Goal: Task Accomplishment & Management: Use online tool/utility

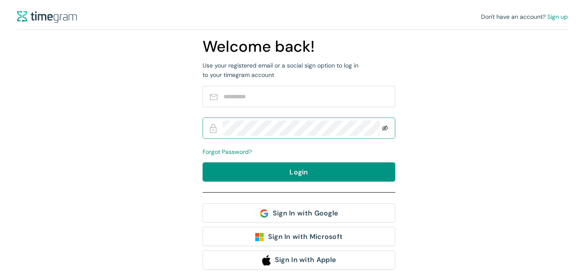
type input "**********"
click at [384, 126] on icon "eye-invisible" at bounding box center [385, 128] width 6 height 6
click at [384, 126] on icon "eye" at bounding box center [385, 128] width 6 height 6
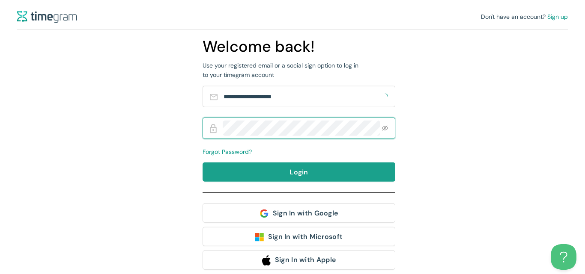
click at [306, 175] on span "Login" at bounding box center [298, 172] width 19 height 11
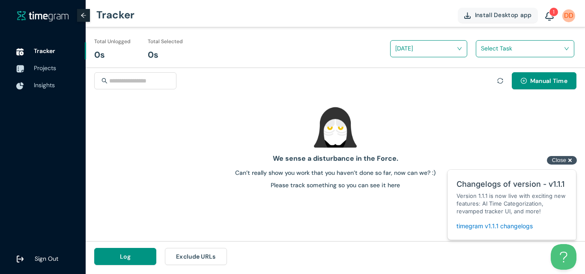
click at [568, 158] on div "Close cross-small" at bounding box center [562, 160] width 30 height 9
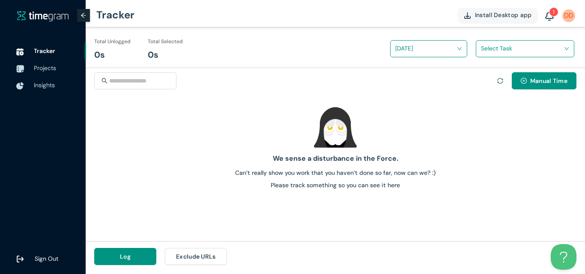
click at [418, 51] on input "search" at bounding box center [425, 48] width 61 height 13
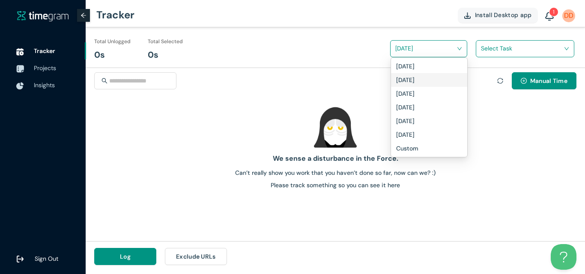
click at [414, 80] on h1 "Yesterday" at bounding box center [405, 79] width 18 height 9
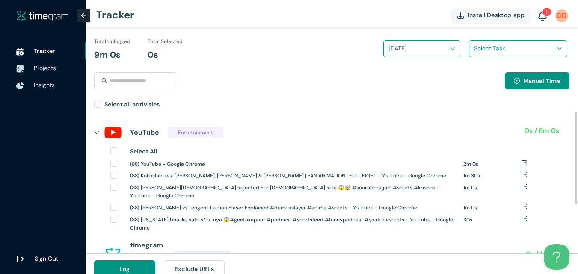
click at [97, 133] on icon "right" at bounding box center [97, 132] width 4 height 3
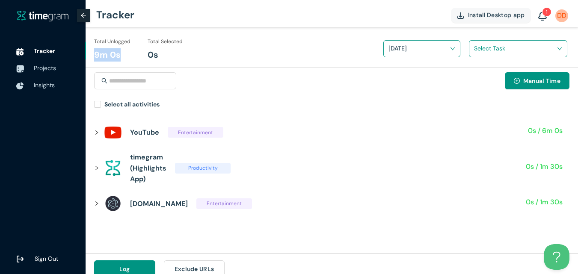
drag, startPoint x: 93, startPoint y: 56, endPoint x: 118, endPoint y: 54, distance: 24.9
click at [118, 54] on div "Total Unlogged 9m 0s Total Selected 0s Yesterday Select Task" at bounding box center [332, 47] width 493 height 41
click at [298, 84] on div "Manual Time" at bounding box center [332, 85] width 476 height 27
click at [54, 70] on span "Projects" at bounding box center [45, 68] width 22 height 8
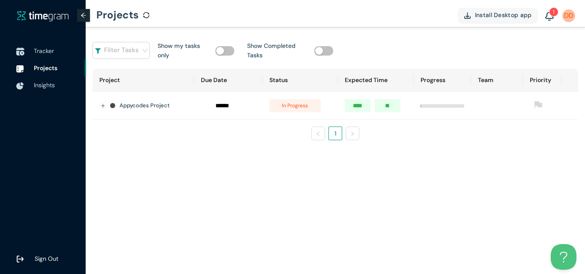
click at [48, 51] on span "Tracker" at bounding box center [44, 51] width 20 height 8
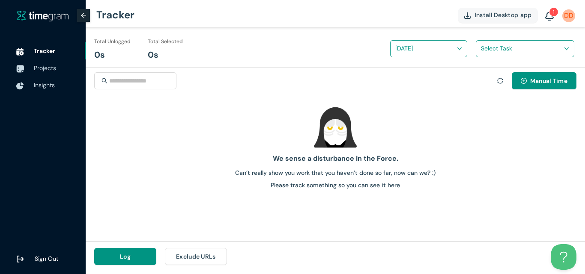
click at [469, 16] on img "button" at bounding box center [467, 15] width 6 height 6
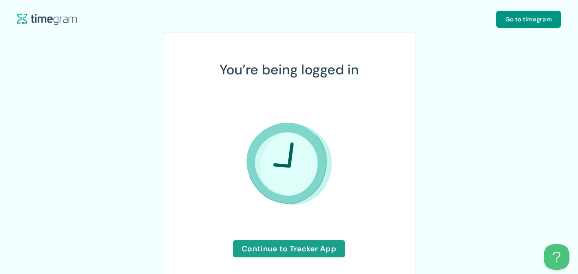
click at [286, 247] on span "Continue to Tracker App" at bounding box center [289, 249] width 95 height 12
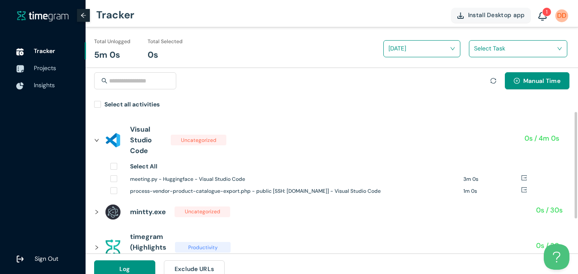
click at [98, 141] on icon "right" at bounding box center [97, 140] width 4 height 3
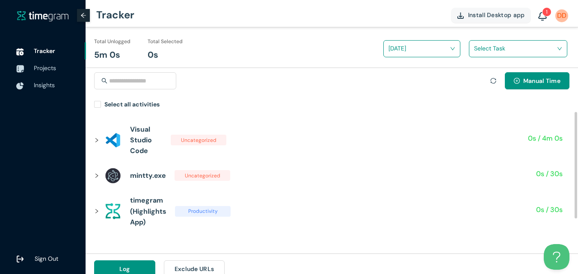
click at [97, 140] on icon "right" at bounding box center [96, 140] width 5 height 5
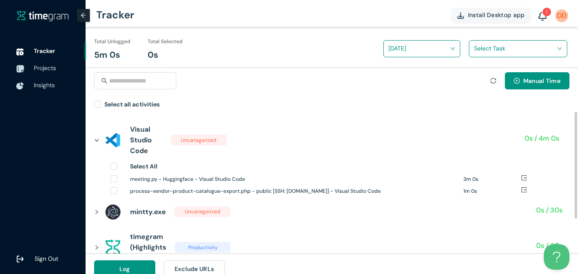
click at [95, 141] on icon "right" at bounding box center [96, 140] width 5 height 5
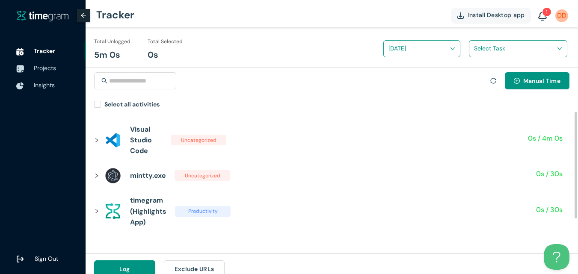
click at [96, 141] on icon "right" at bounding box center [96, 140] width 5 height 5
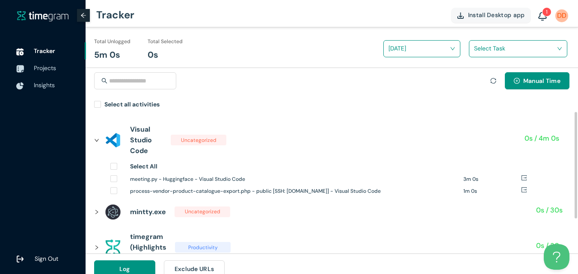
click at [96, 141] on icon "right" at bounding box center [97, 140] width 4 height 3
